Goal: Information Seeking & Learning: Compare options

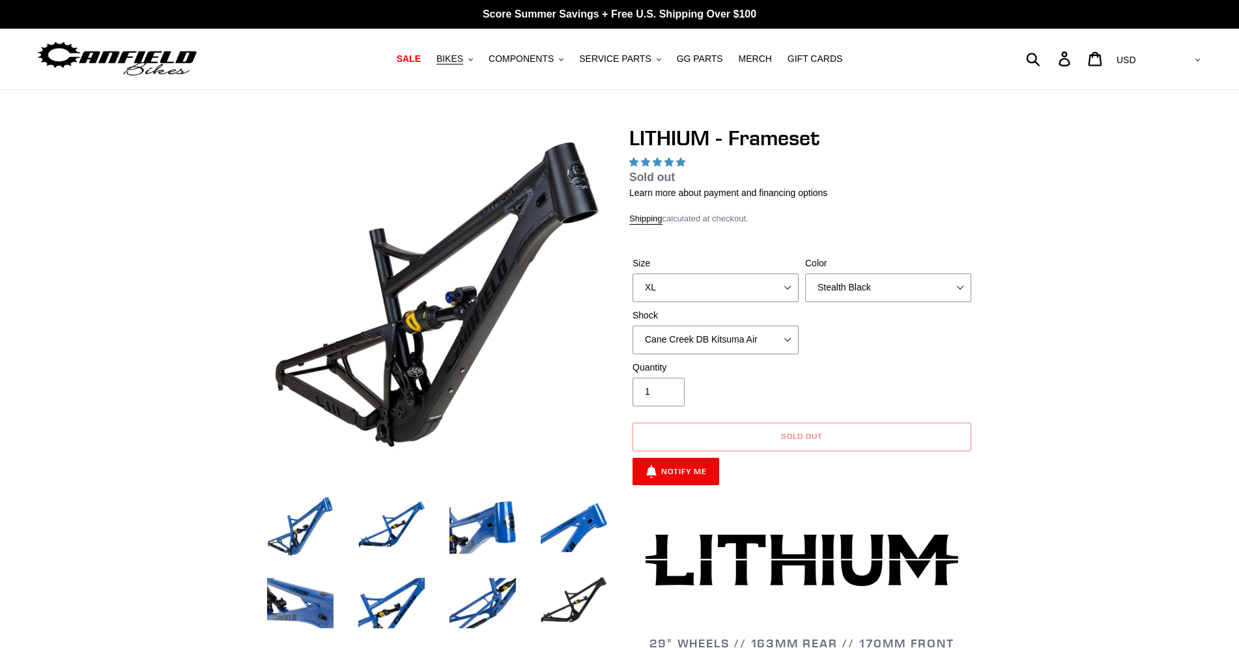
select select "highest-rating"
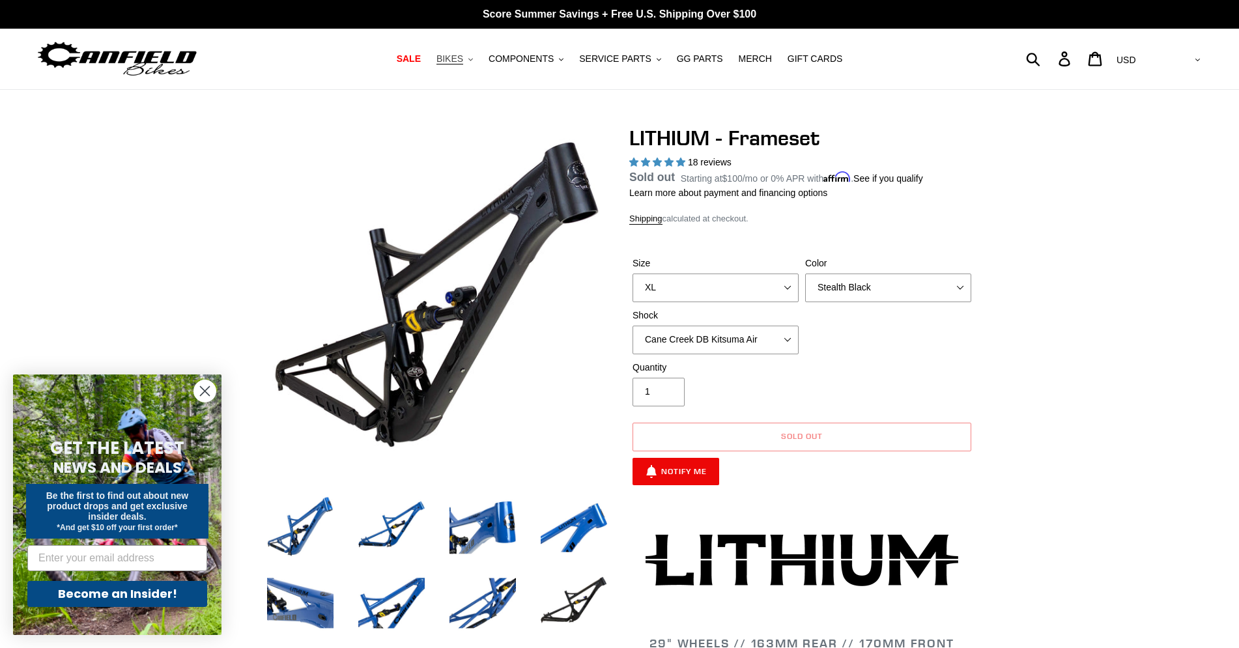
click at [460, 59] on span "BIKES" at bounding box center [449, 58] width 27 height 11
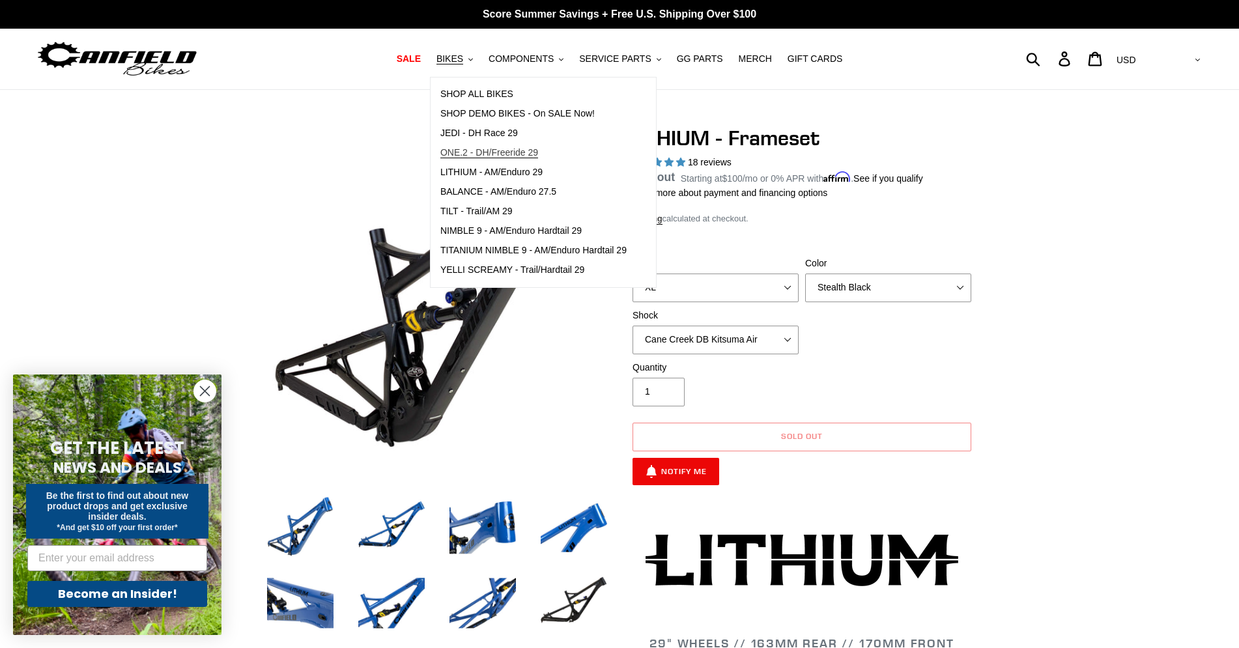
click at [528, 158] on span "ONE.2 - DH/Freeride 29" at bounding box center [489, 152] width 98 height 11
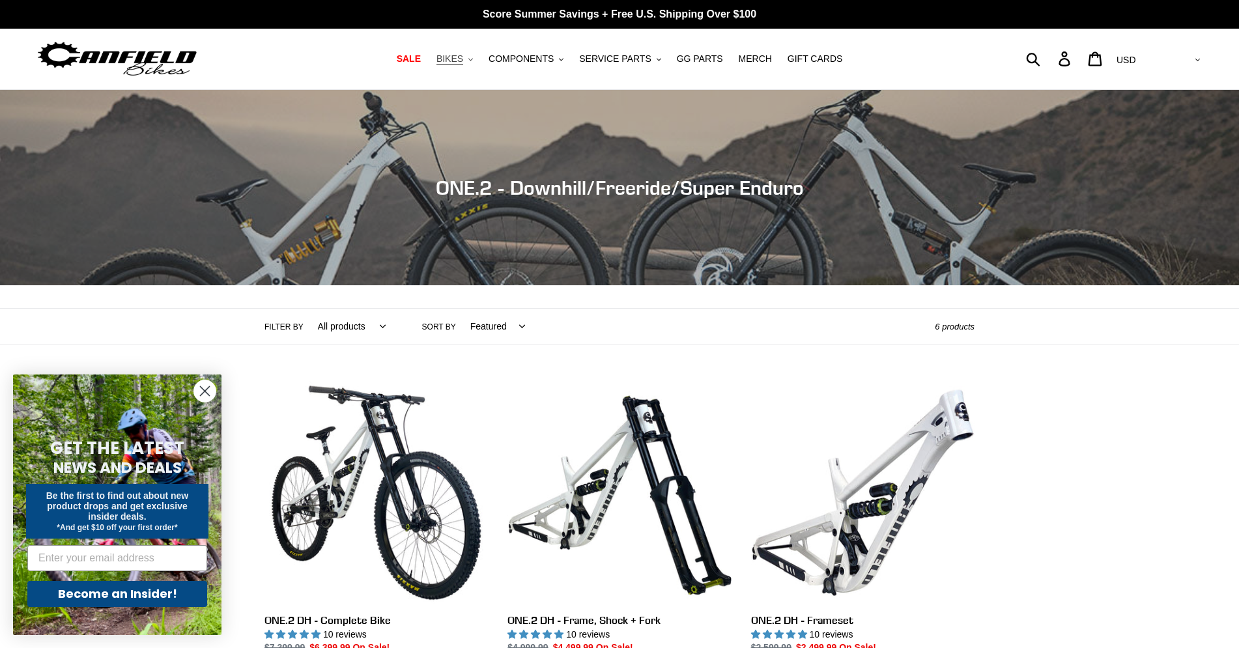
click at [463, 57] on span "BIKES" at bounding box center [449, 58] width 27 height 11
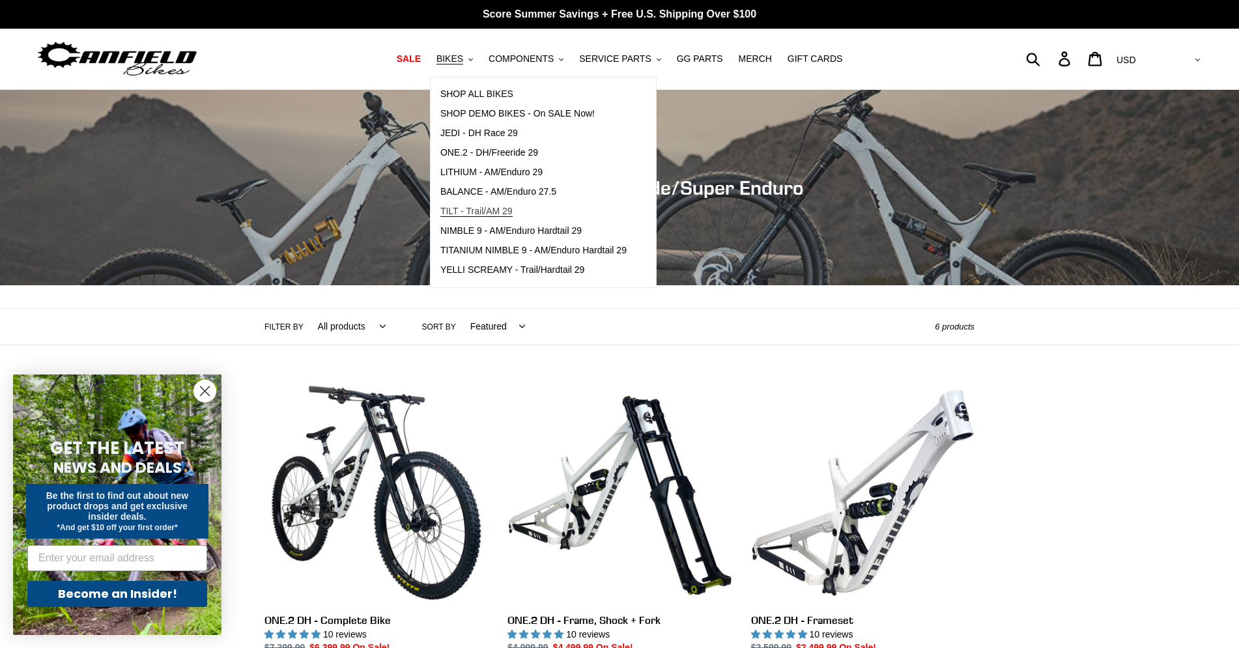
click at [485, 210] on span "TILT - Trail/AM 29" at bounding box center [476, 211] width 72 height 11
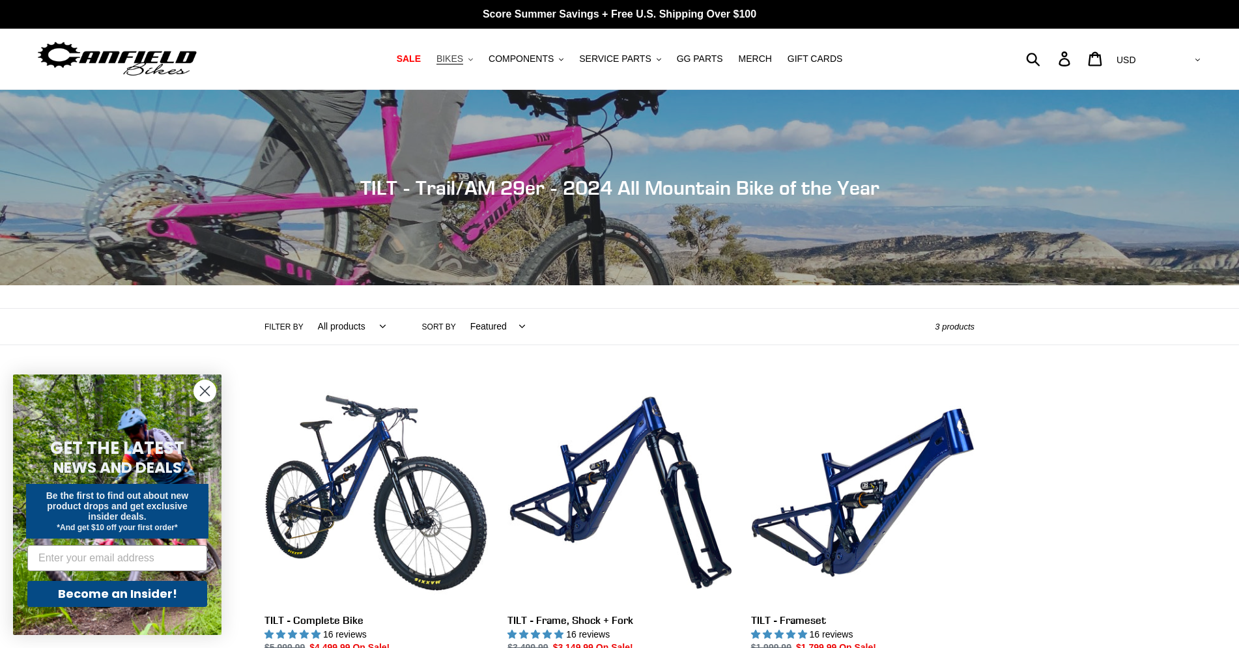
click at [461, 51] on button "BIKES .cls-1{fill:#231f20}" at bounding box center [454, 59] width 49 height 18
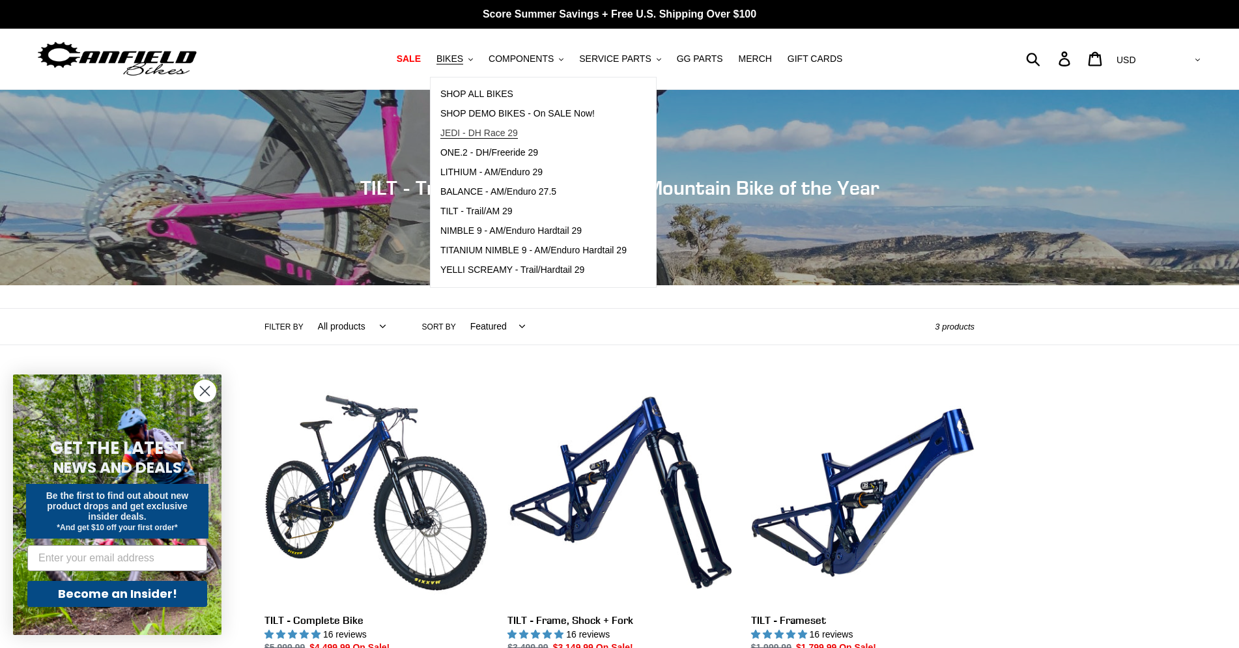
click at [488, 134] on span "JEDI - DH Race 29" at bounding box center [478, 133] width 77 height 11
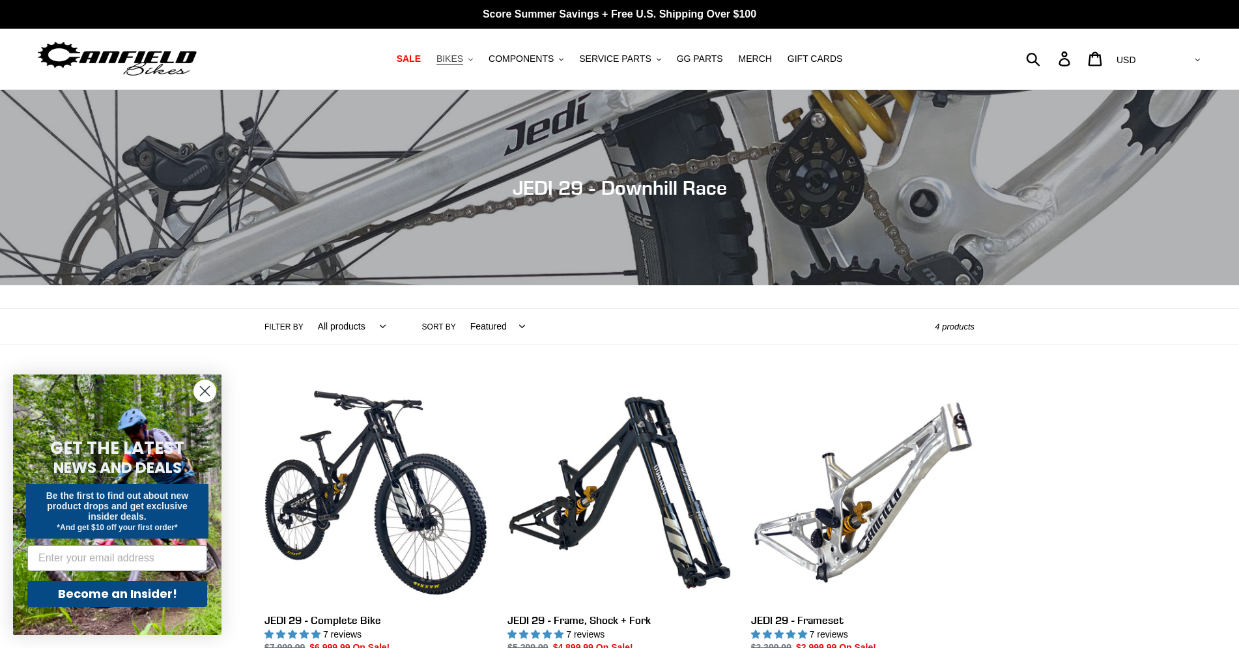
click at [461, 61] on span "BIKES" at bounding box center [449, 58] width 27 height 11
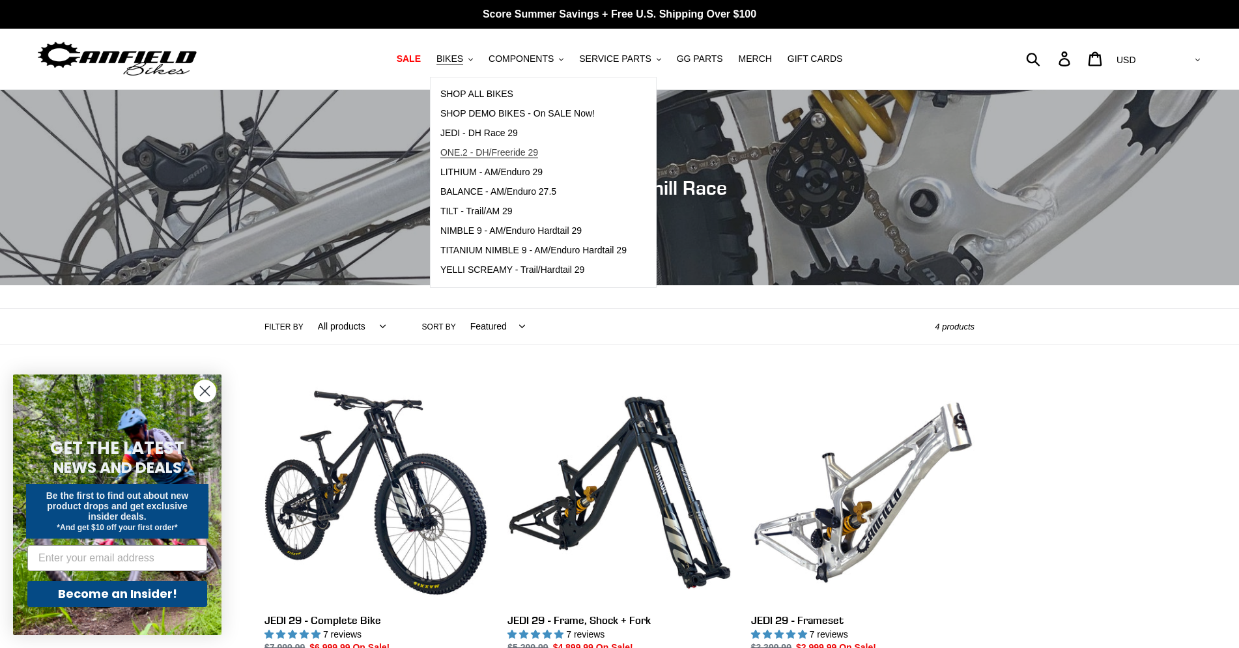
click at [475, 150] on span "ONE.2 - DH/Freeride 29" at bounding box center [489, 152] width 98 height 11
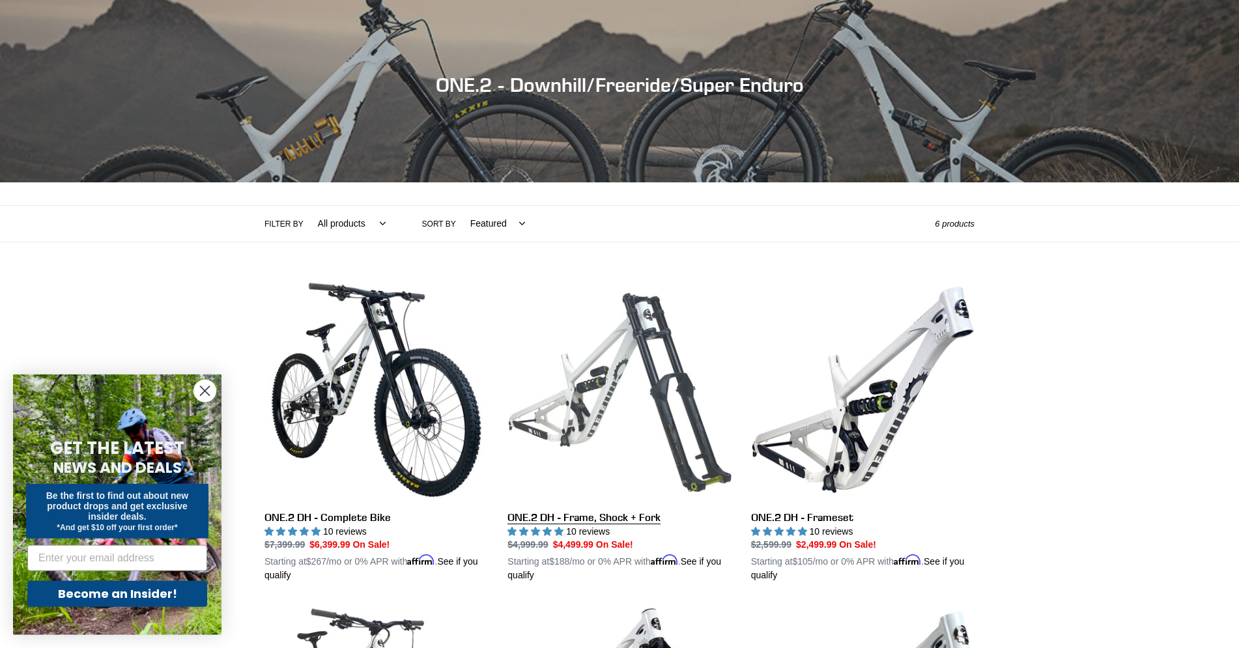
scroll to position [133, 0]
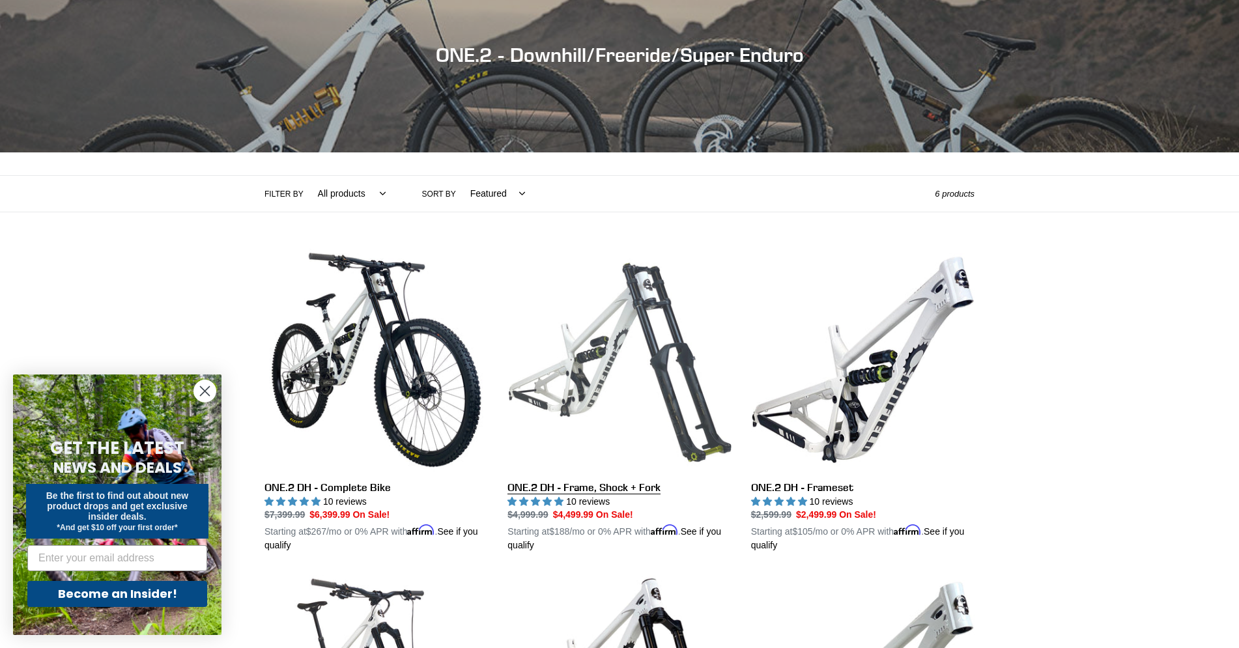
click at [595, 337] on link "ONE.2 DH - Frame, Shock + Fork" at bounding box center [618, 400] width 223 height 305
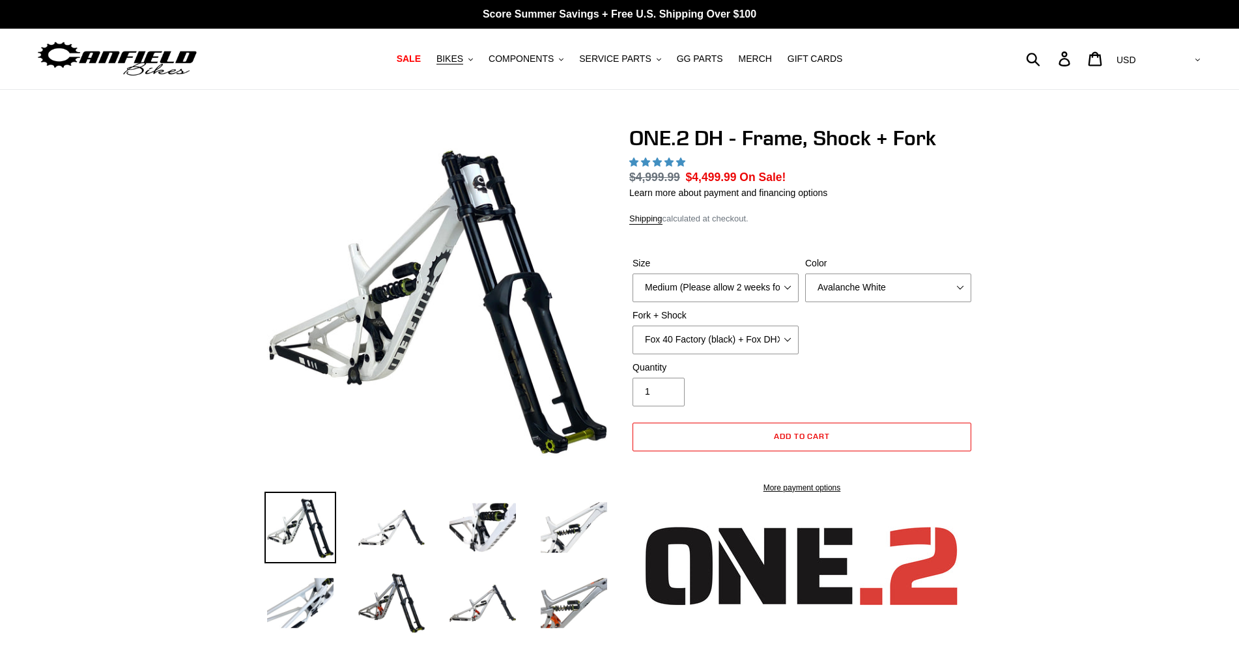
select select "highest-rating"
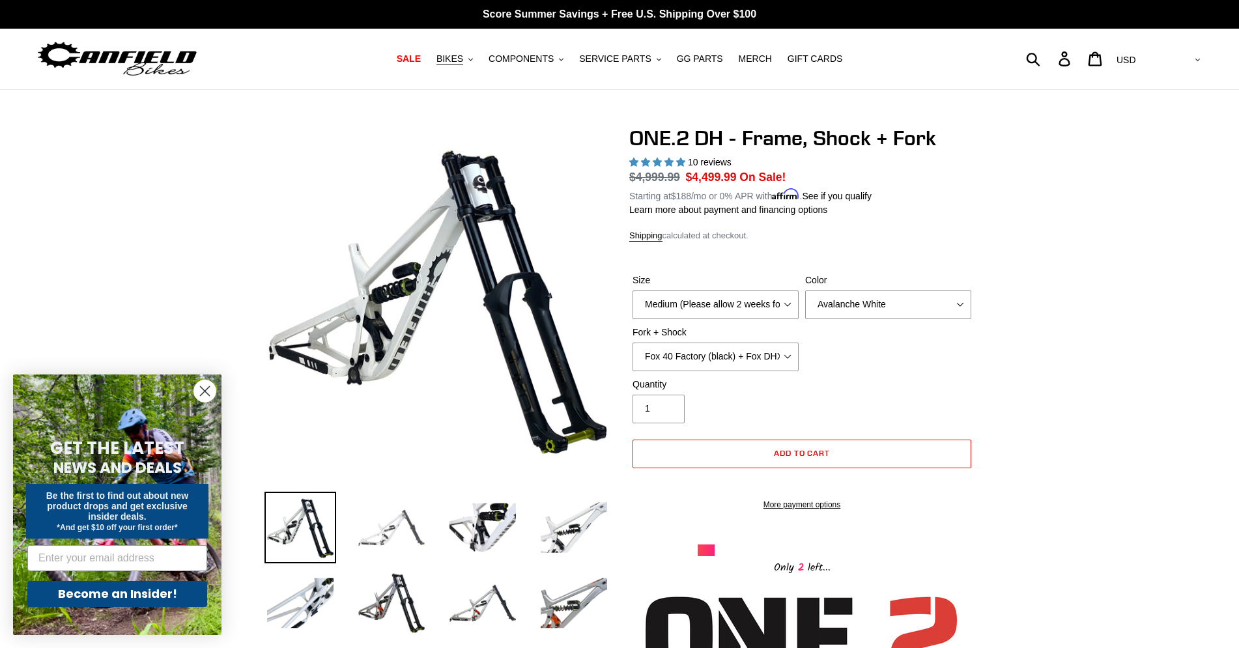
click at [374, 533] on img at bounding box center [392, 528] width 72 height 72
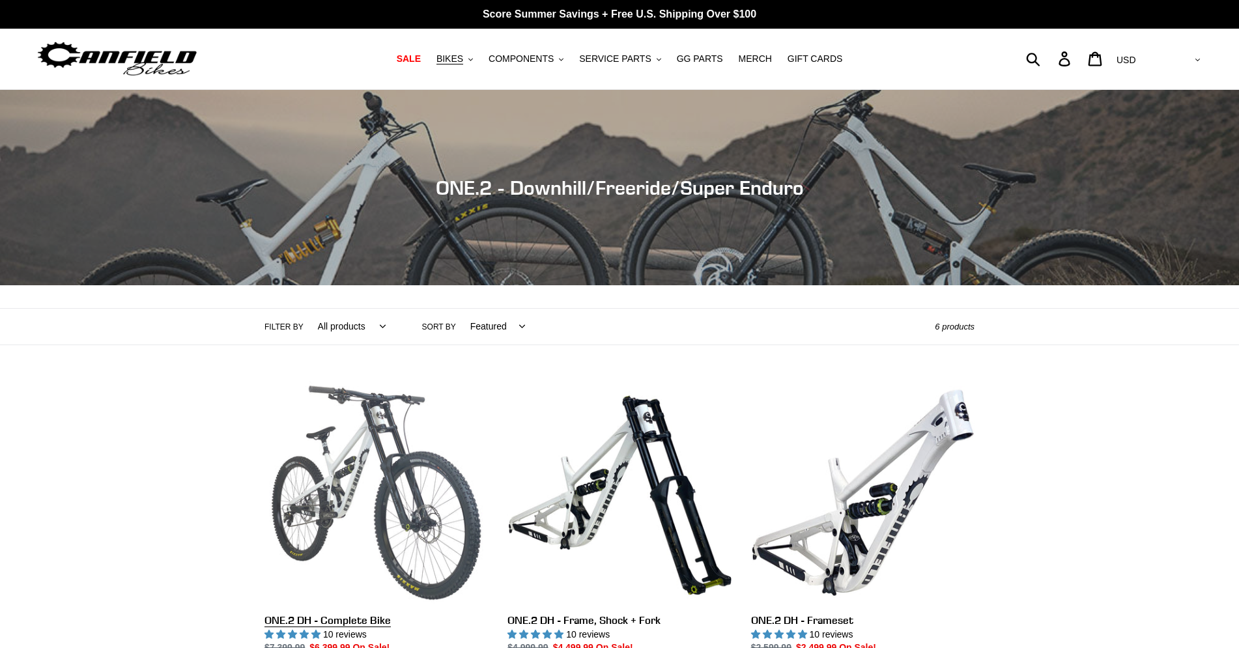
scroll to position [133, 0]
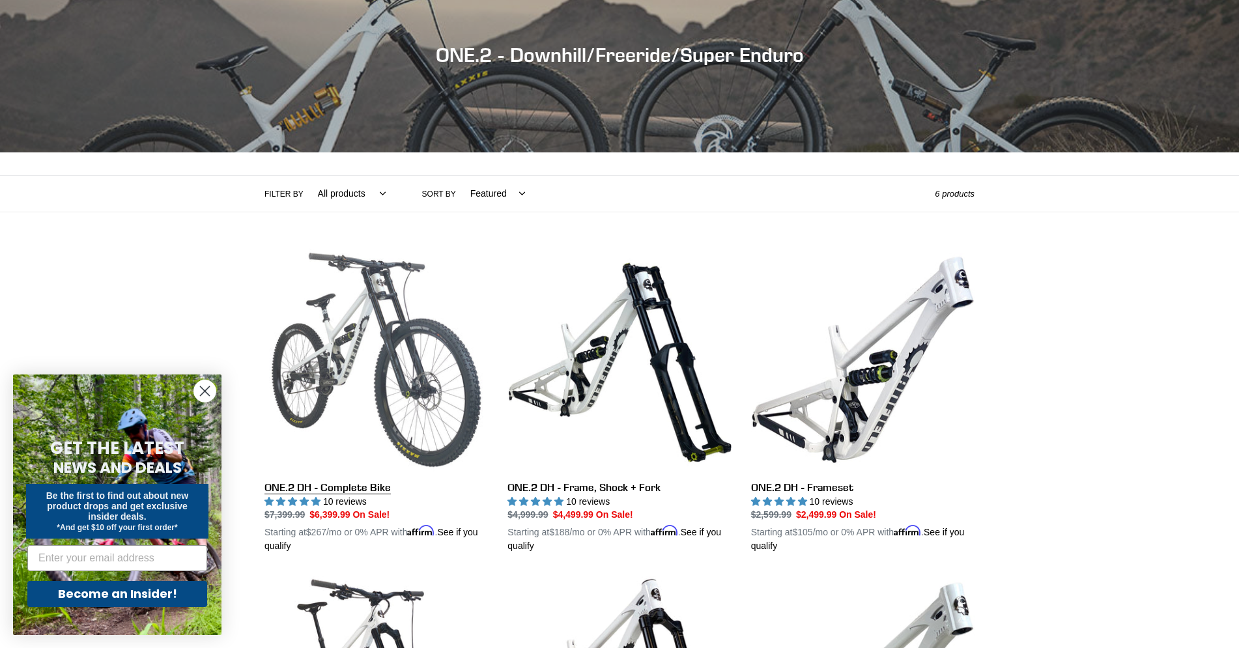
click at [347, 325] on link "ONE.2 DH - Complete Bike" at bounding box center [375, 400] width 223 height 305
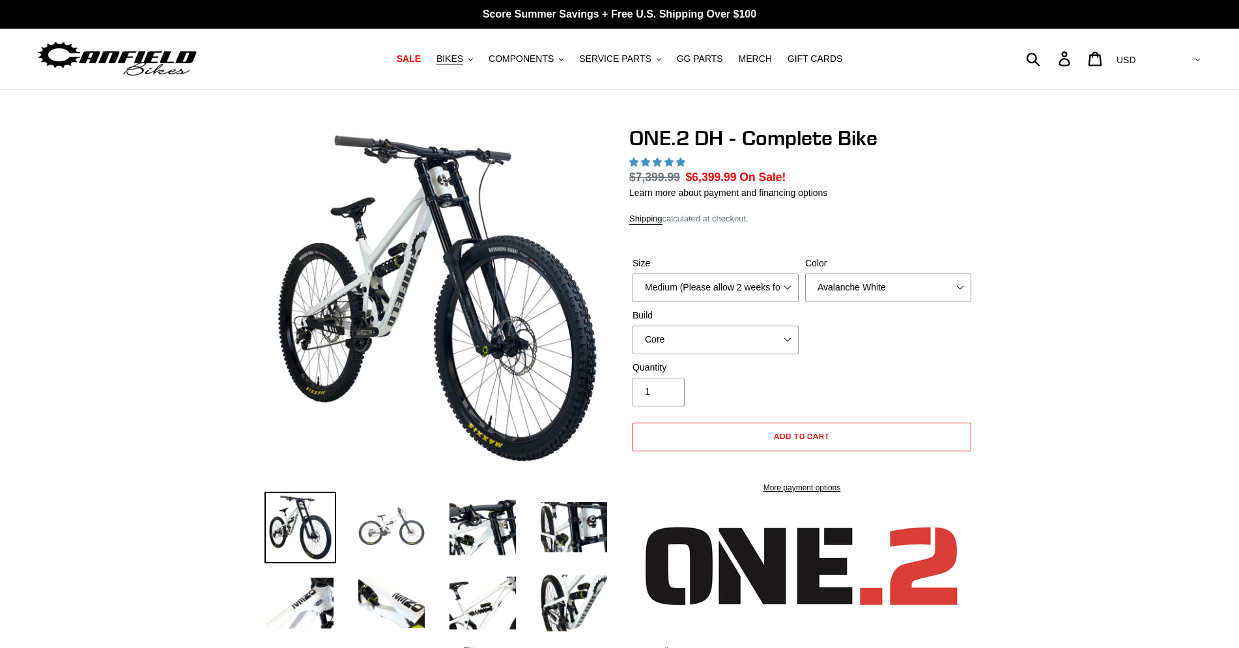
select select "highest-rating"
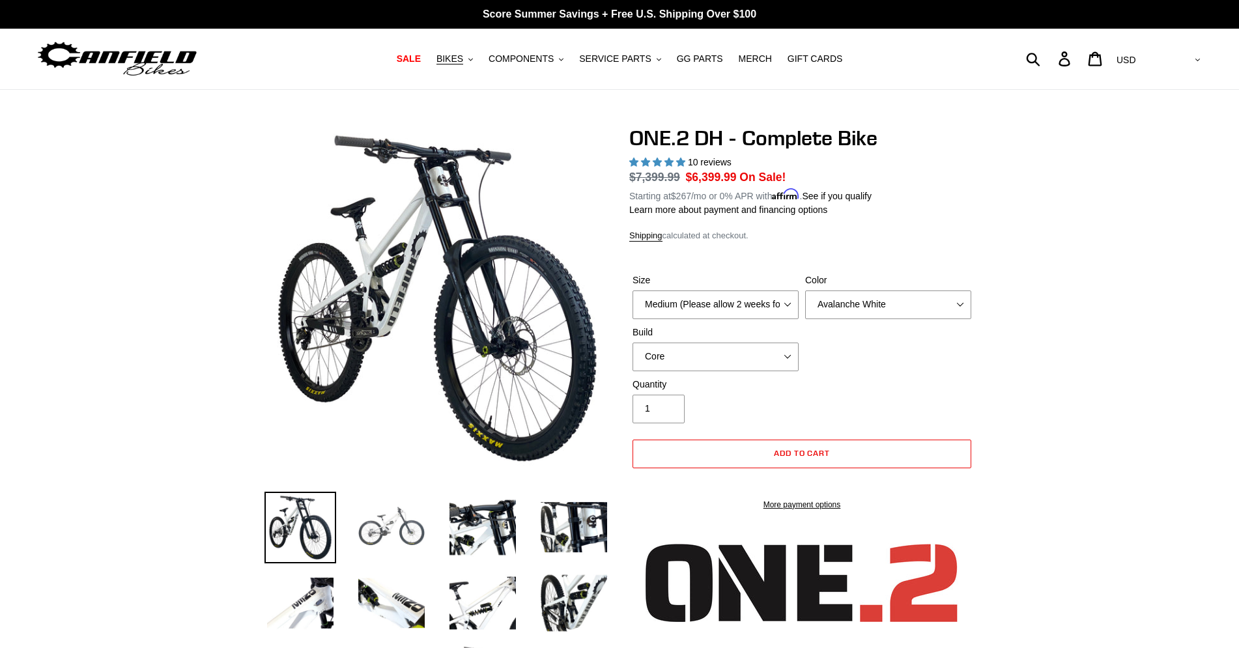
click at [391, 526] on img at bounding box center [392, 528] width 72 height 72
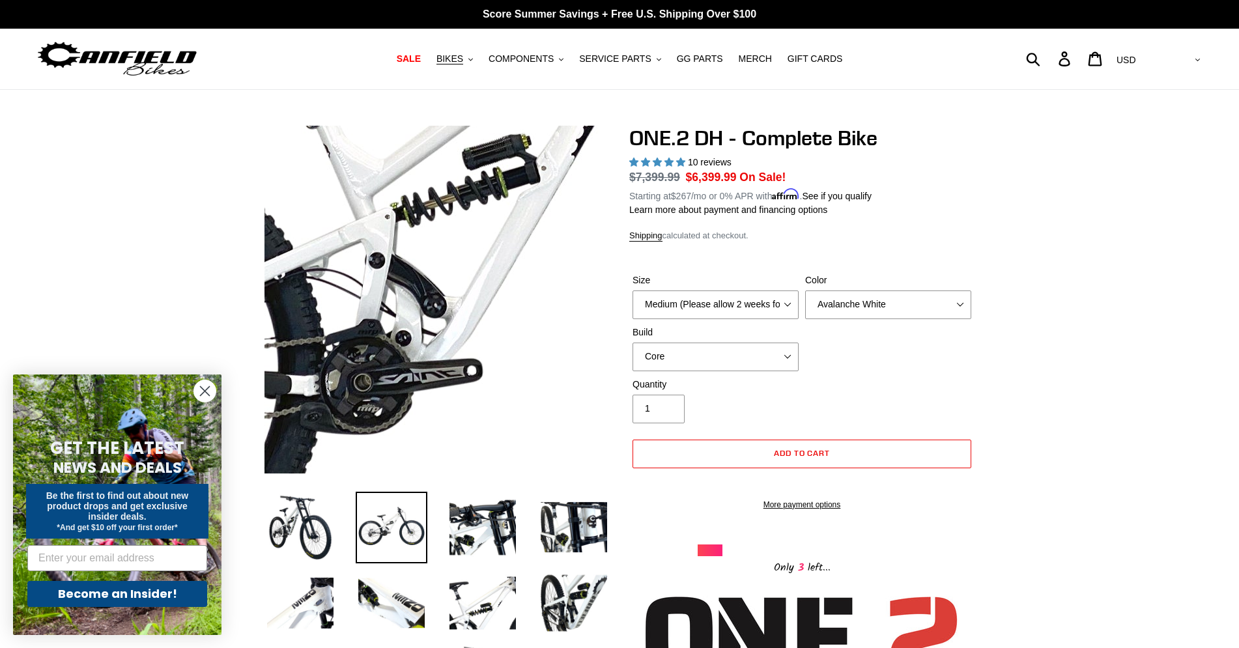
click at [416, 310] on img at bounding box center [499, 269] width 1334 height 1334
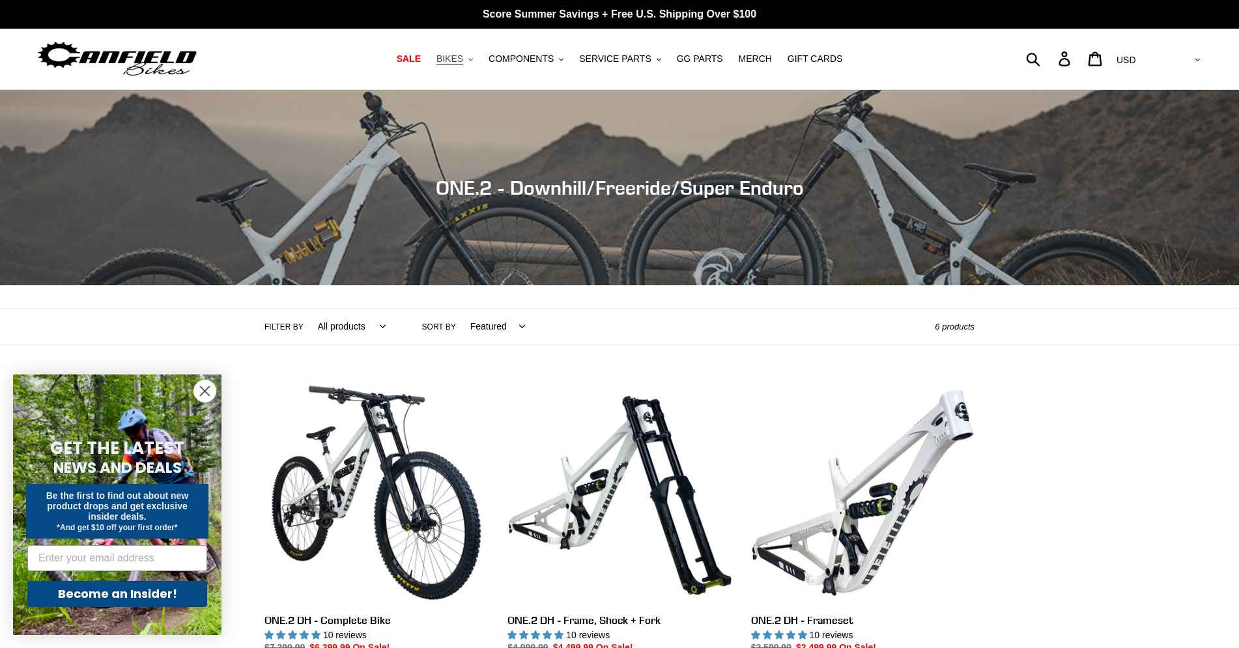
click at [462, 57] on span "BIKES" at bounding box center [449, 58] width 27 height 11
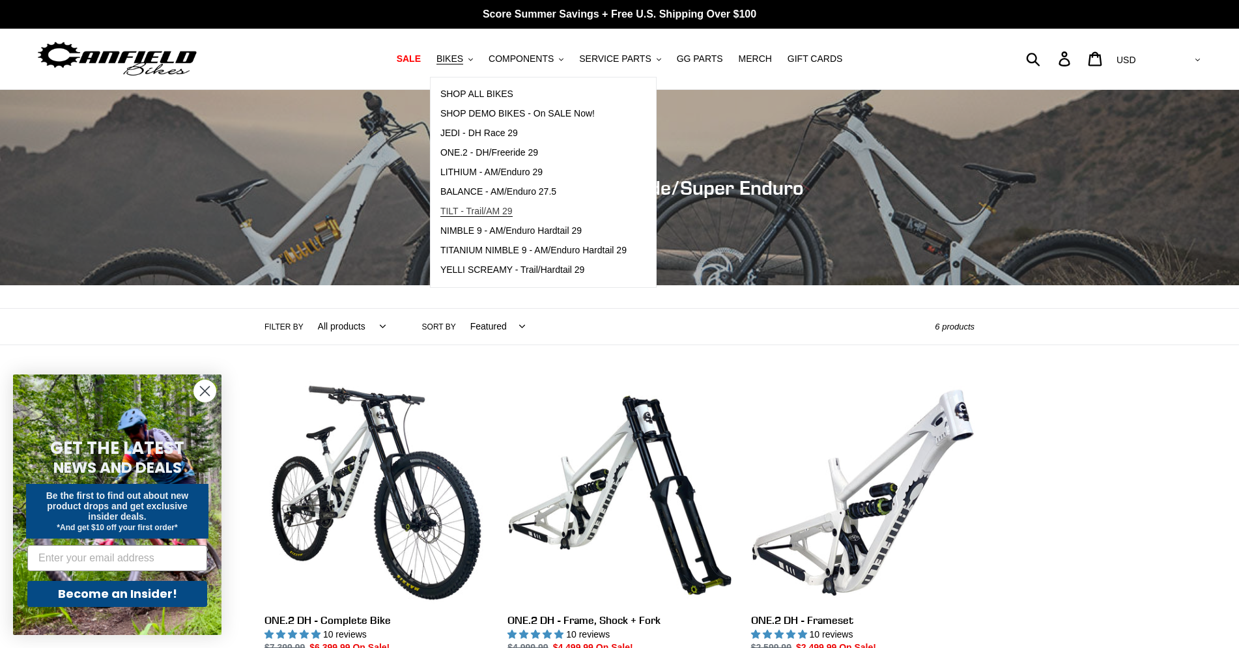
click at [483, 213] on span "TILT - Trail/AM 29" at bounding box center [476, 211] width 72 height 11
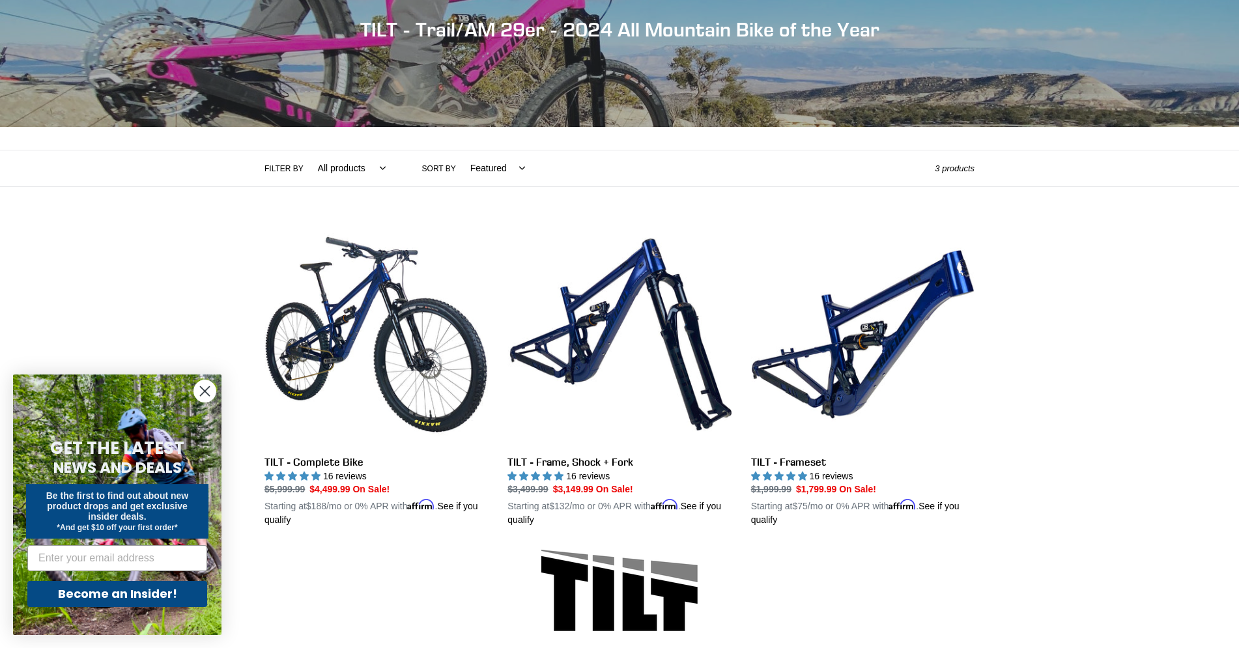
scroll to position [199, 0]
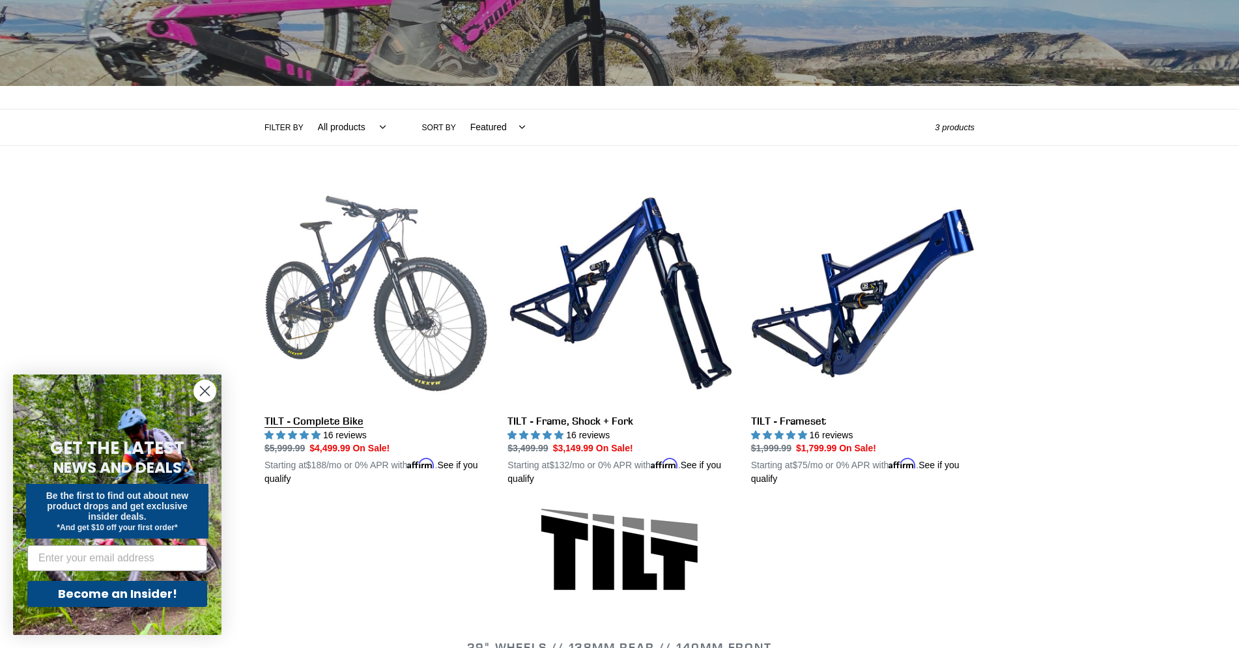
click at [397, 278] on link "TILT - Complete Bike" at bounding box center [375, 334] width 223 height 305
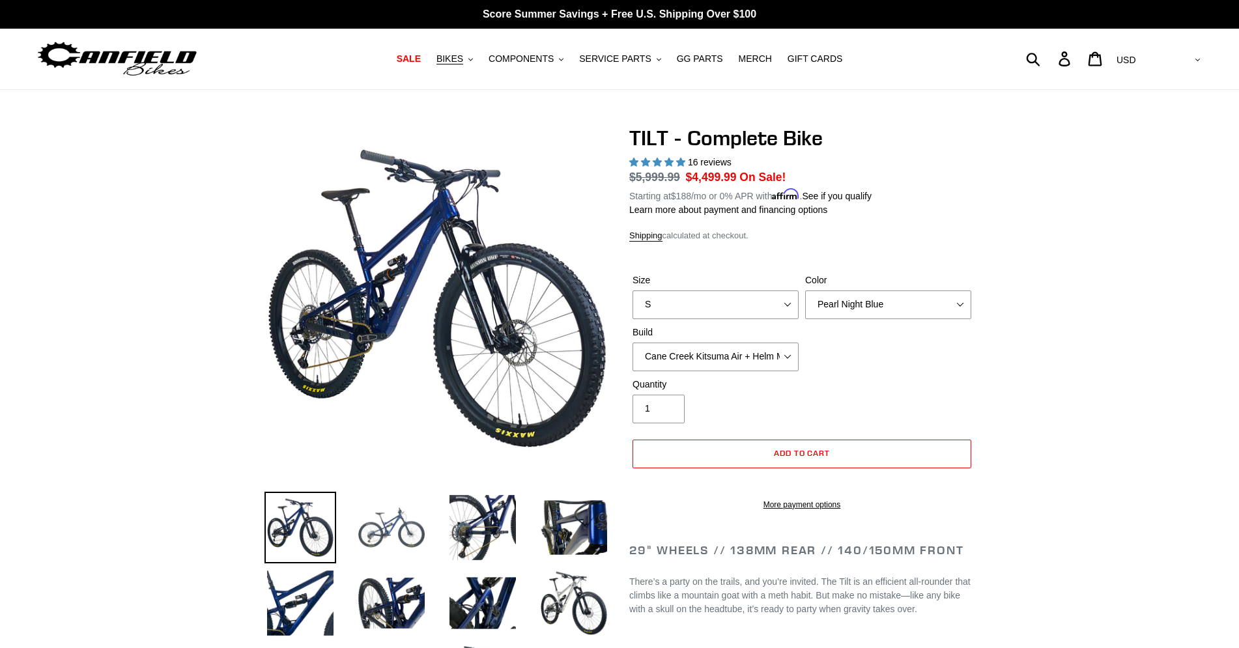
select select "highest-rating"
click at [380, 520] on img at bounding box center [392, 528] width 72 height 72
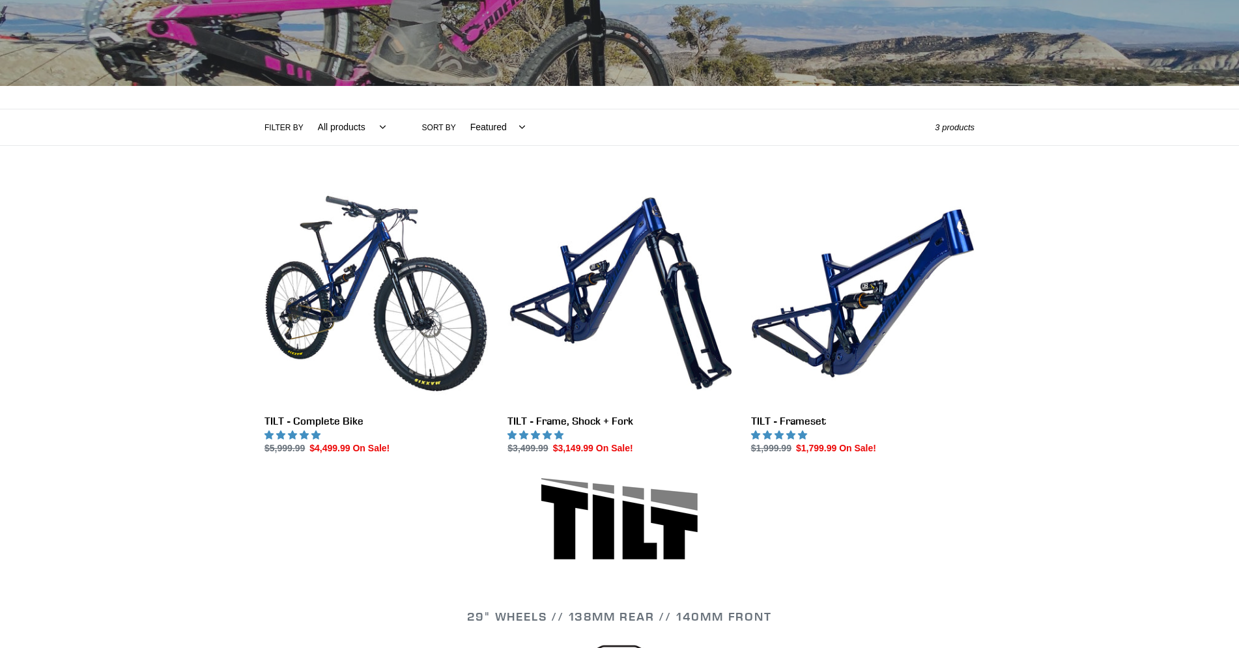
scroll to position [199, 0]
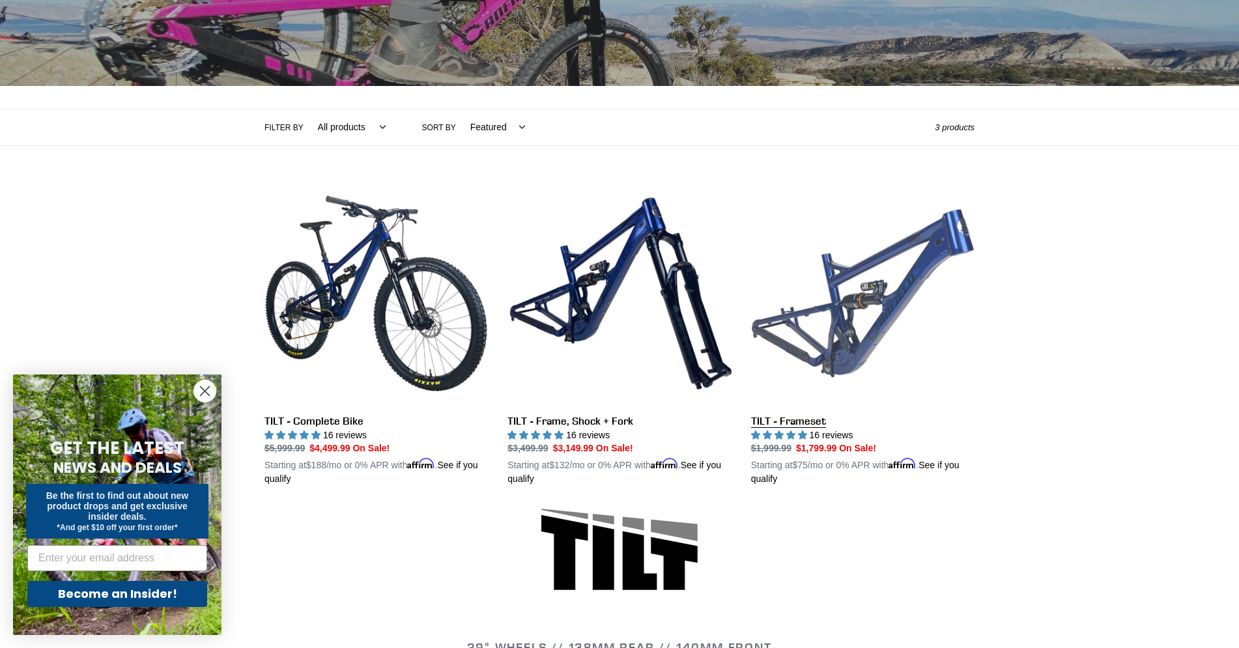
click at [823, 281] on link "TILT - Frameset" at bounding box center [862, 334] width 223 height 305
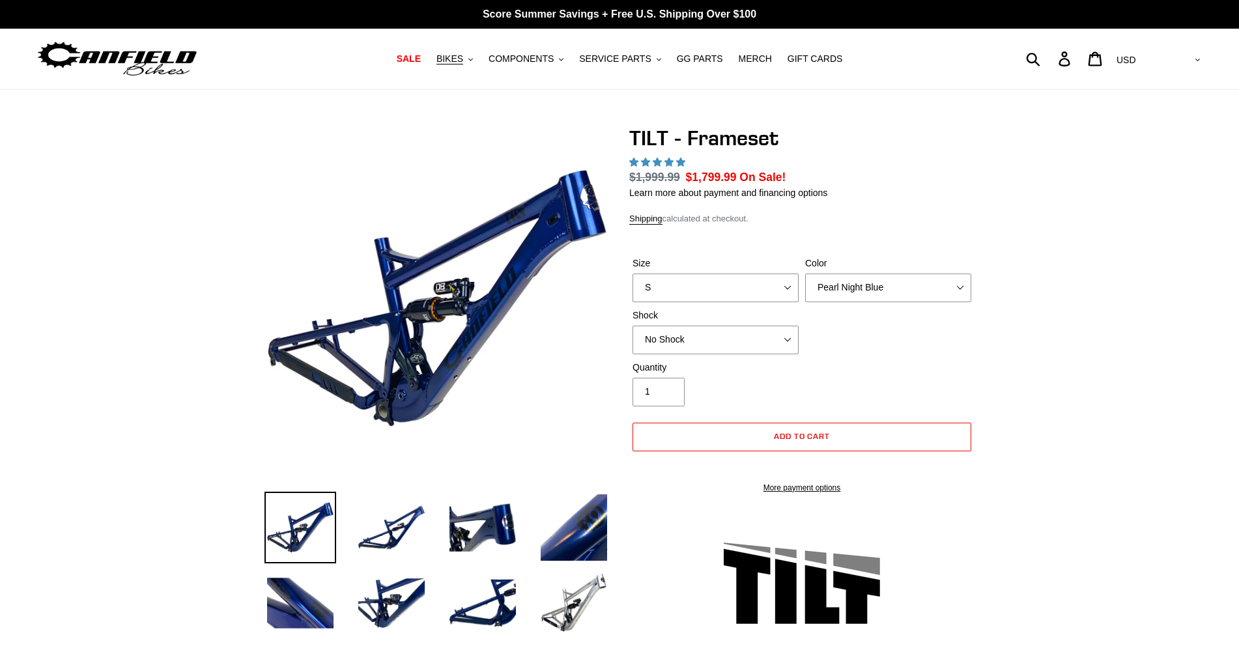
select select "highest-rating"
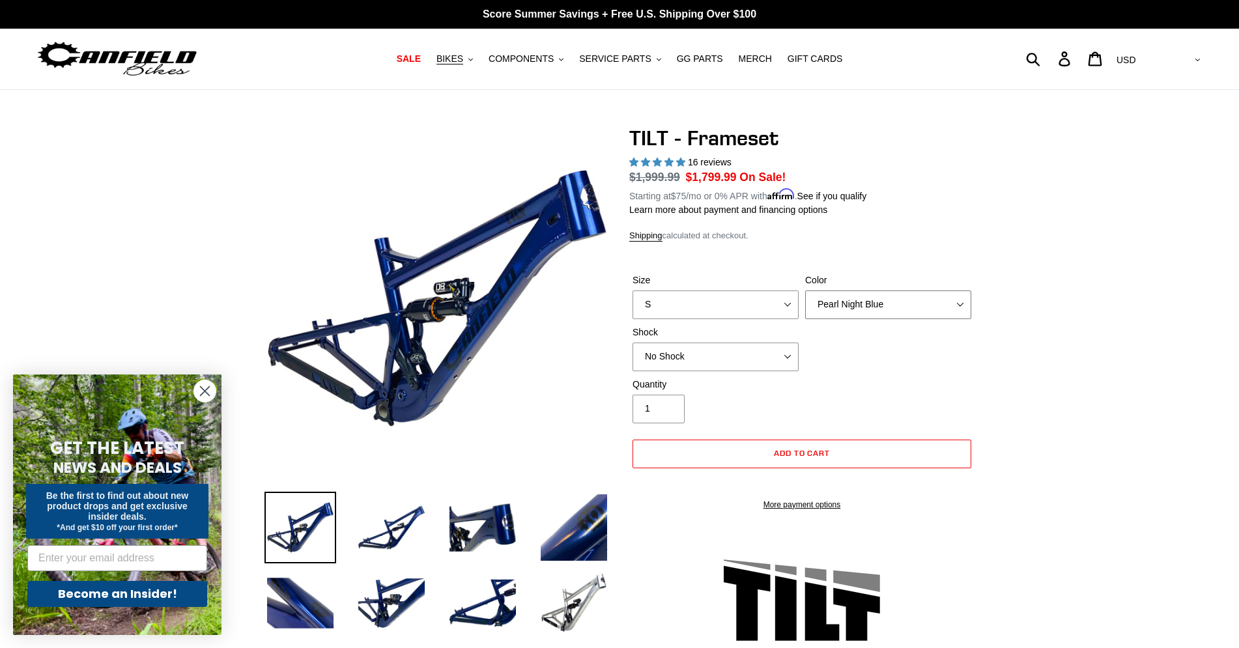
click at [805, 290] on select "Pearl Night Blue Stealth Silver" at bounding box center [888, 304] width 166 height 29
select select "Stealth Silver"
click option "Stealth Silver" at bounding box center [0, 0] width 0 height 0
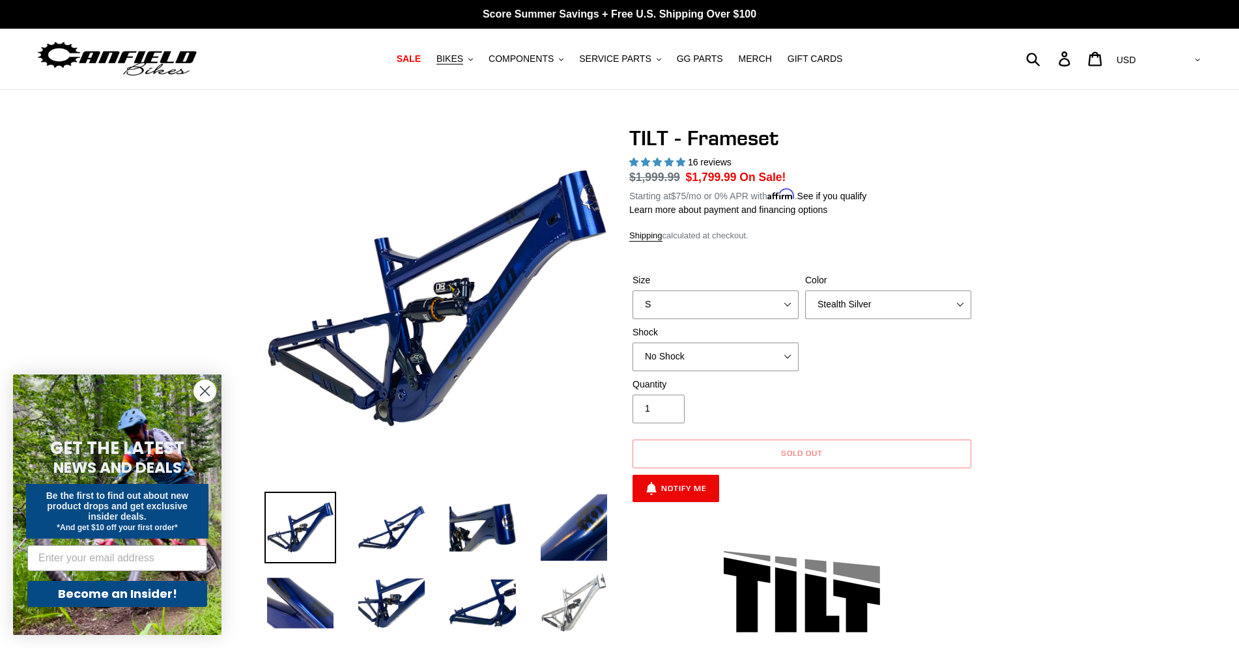
click at [569, 606] on img at bounding box center [574, 603] width 72 height 72
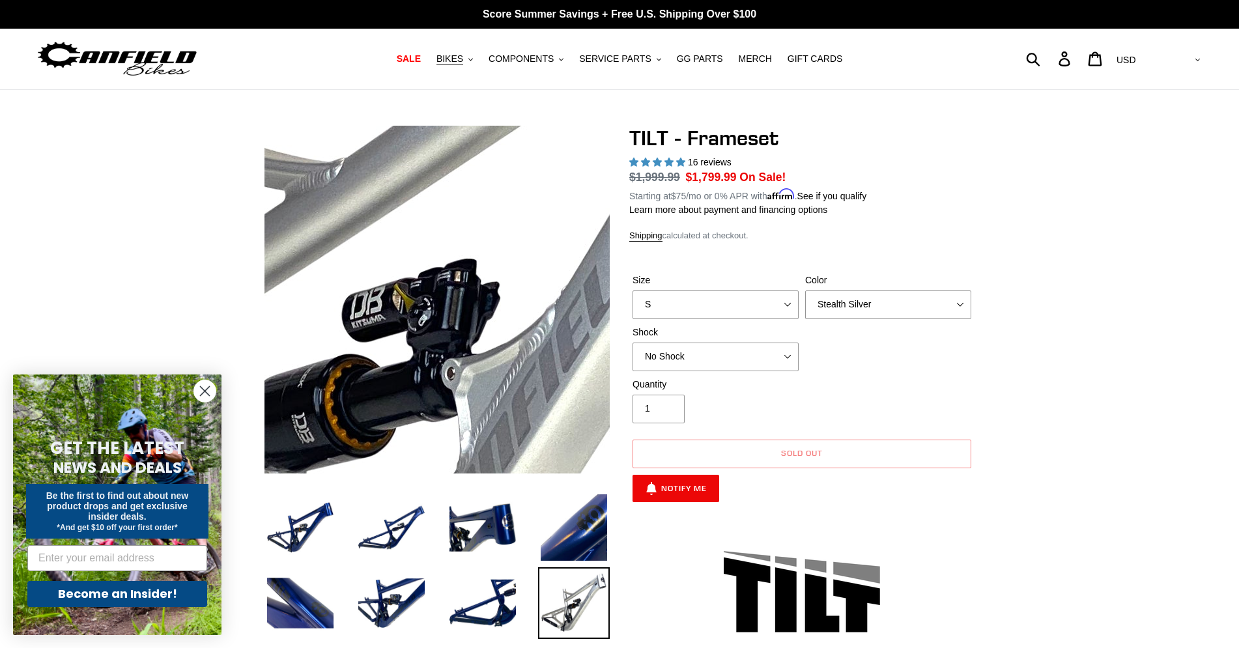
click at [466, 280] on img at bounding box center [355, 354] width 1334 height 1334
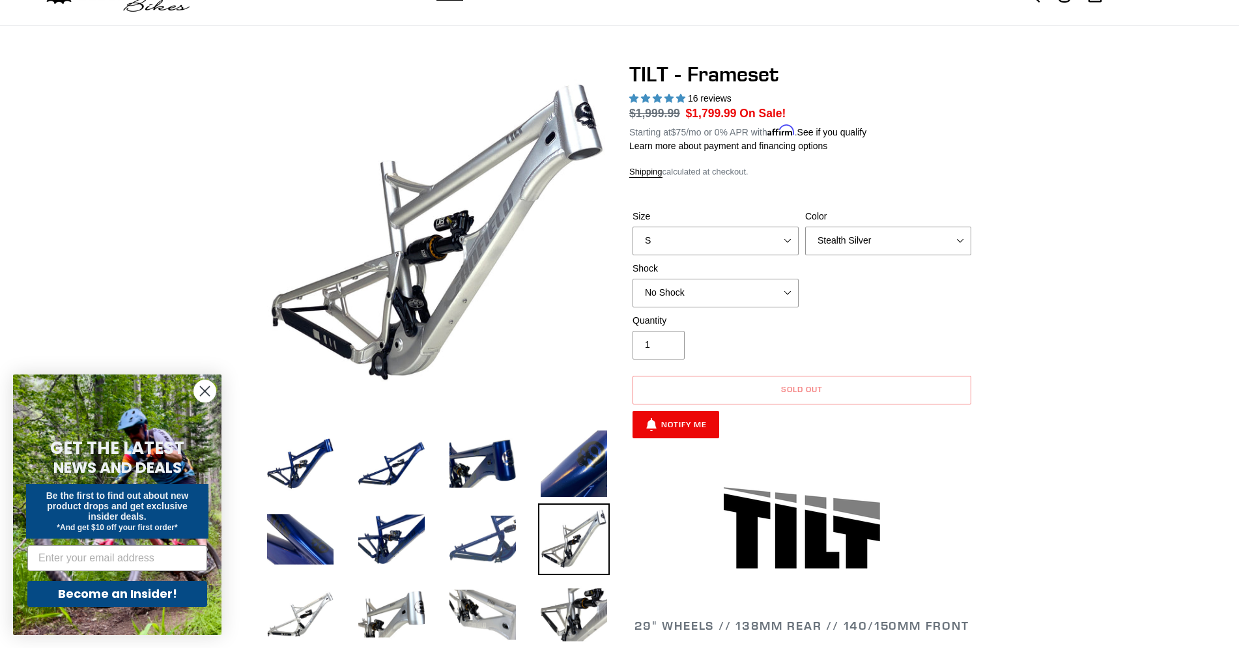
scroll to position [133, 0]
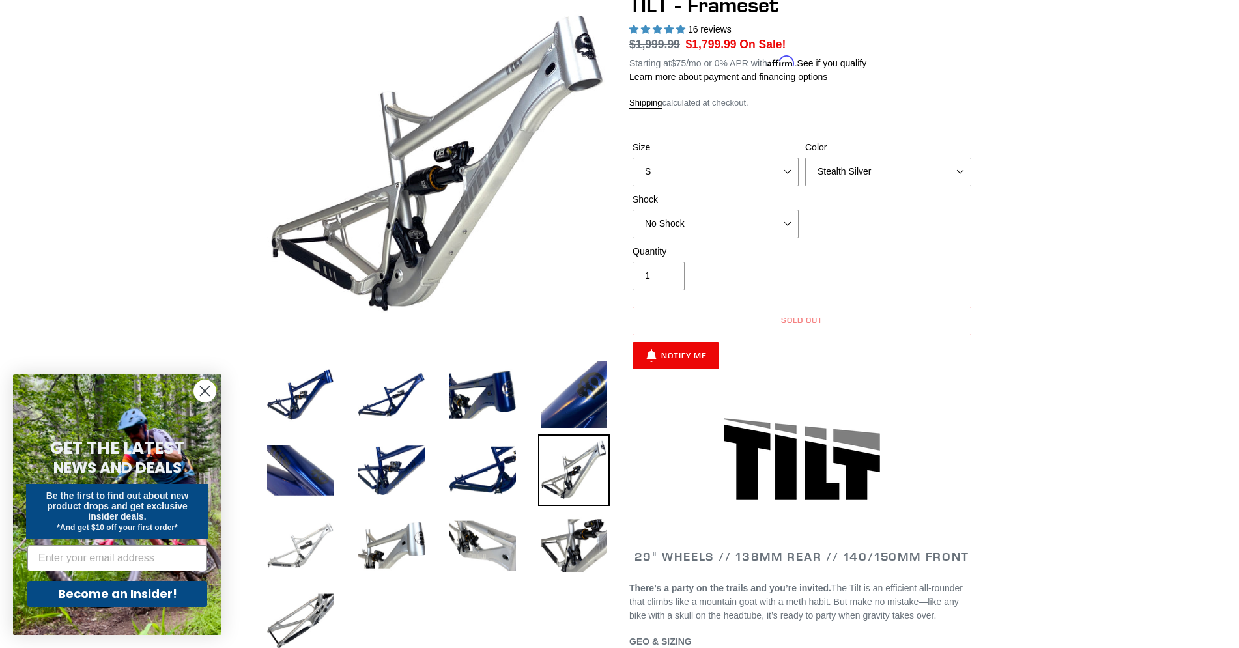
click at [282, 528] on img at bounding box center [300, 546] width 72 height 72
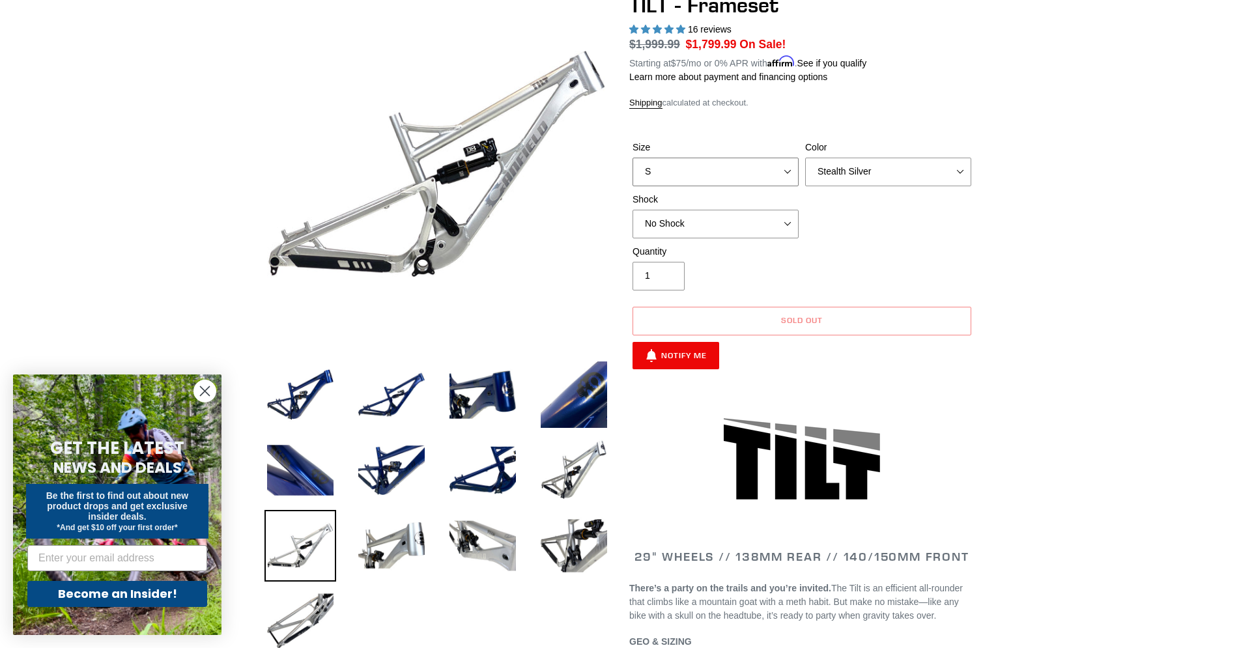
click at [632, 158] on select "S M L XL" at bounding box center [715, 172] width 166 height 29
select select "XL"
click option "XL" at bounding box center [0, 0] width 0 height 0
click at [632, 210] on select "No Shock Cane Creek DB Kitsuma Air RockShox Deluxe Ultimate Fox FLOAT X EXT Sto…" at bounding box center [715, 224] width 166 height 29
select select "Fox FLOAT X"
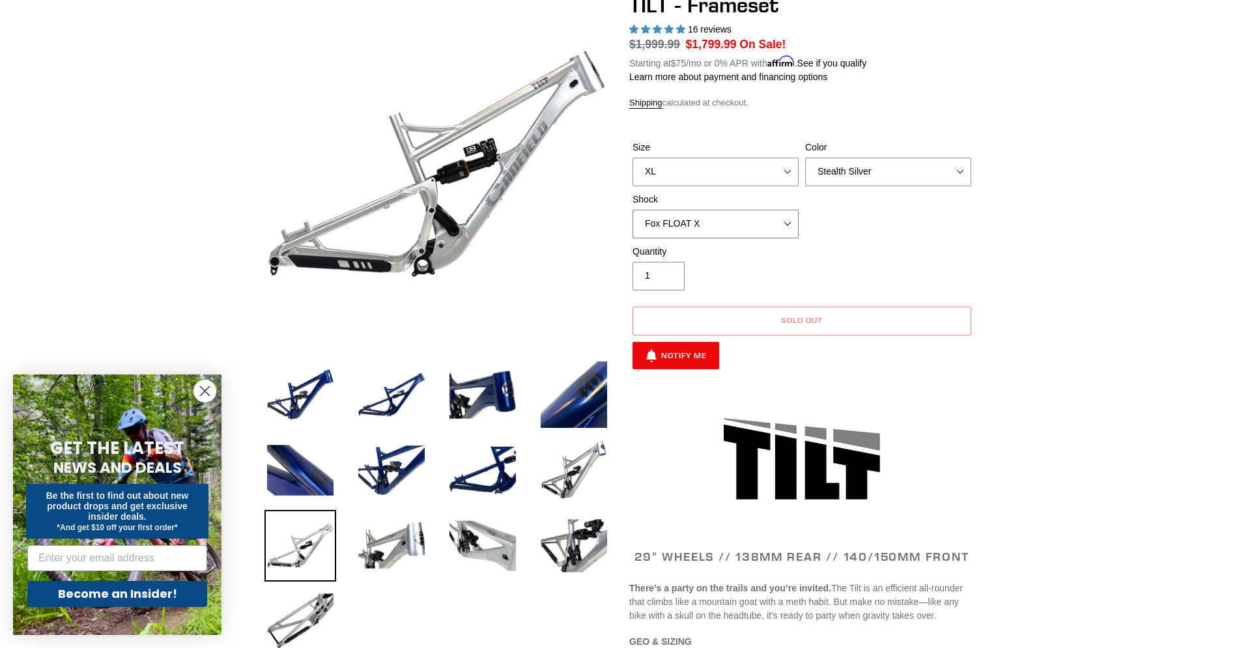
click option "Fox FLOAT X" at bounding box center [0, 0] width 0 height 0
